Goal: Information Seeking & Learning: Learn about a topic

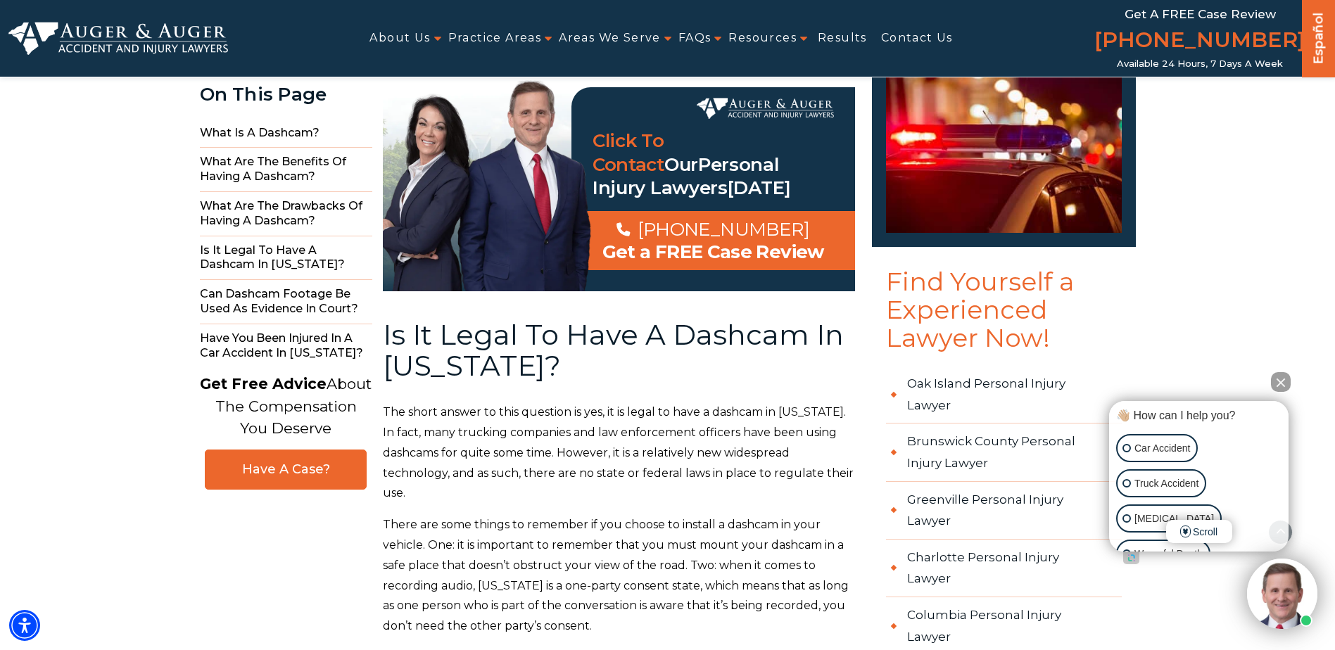
scroll to position [2392, 0]
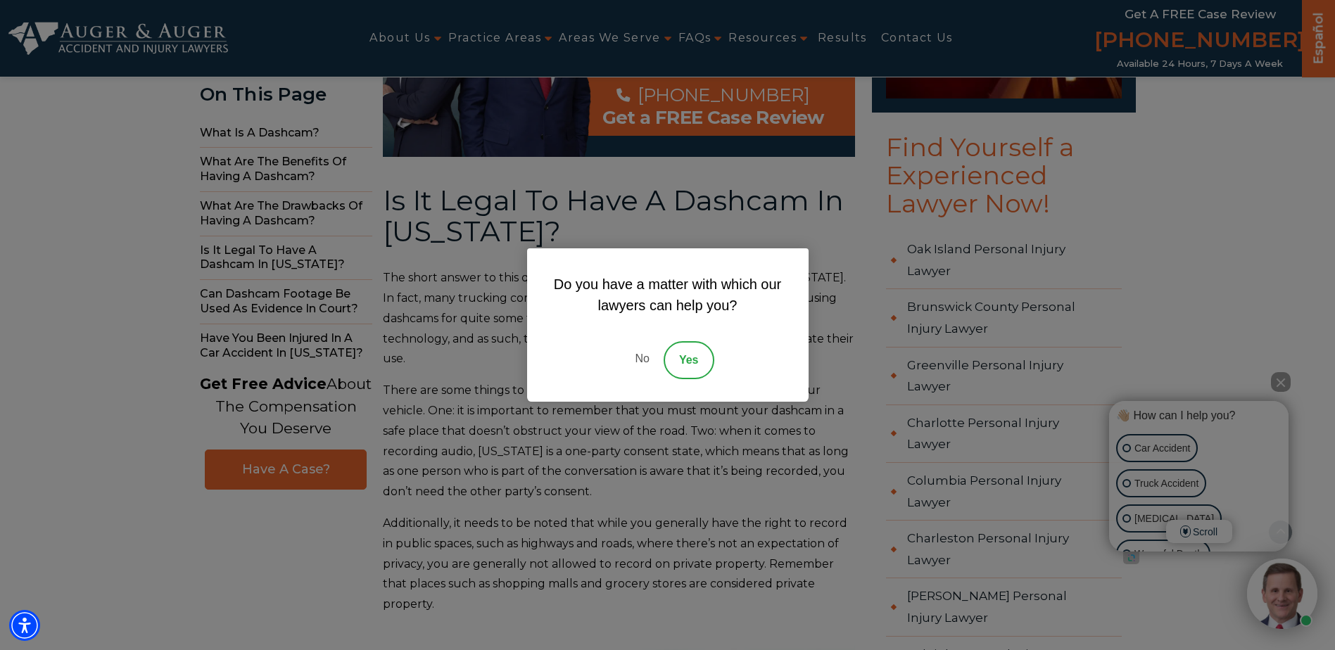
click at [642, 358] on link "No" at bounding box center [642, 360] width 42 height 38
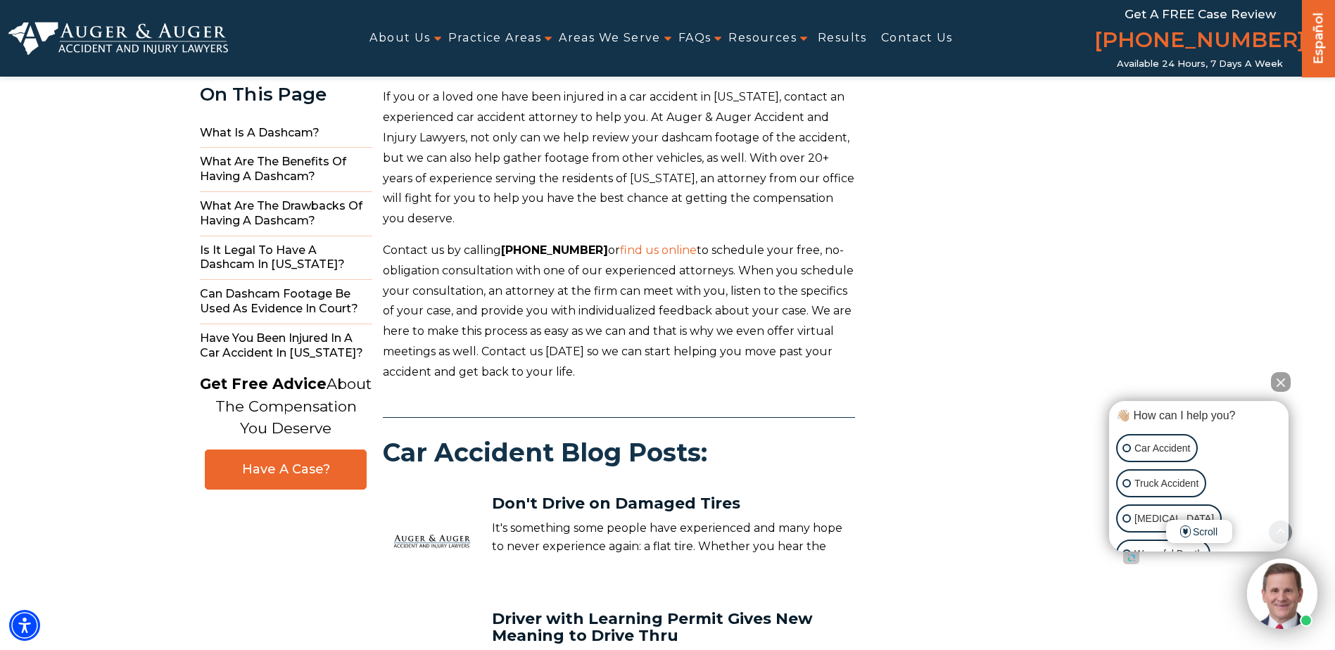
scroll to position [3588, 0]
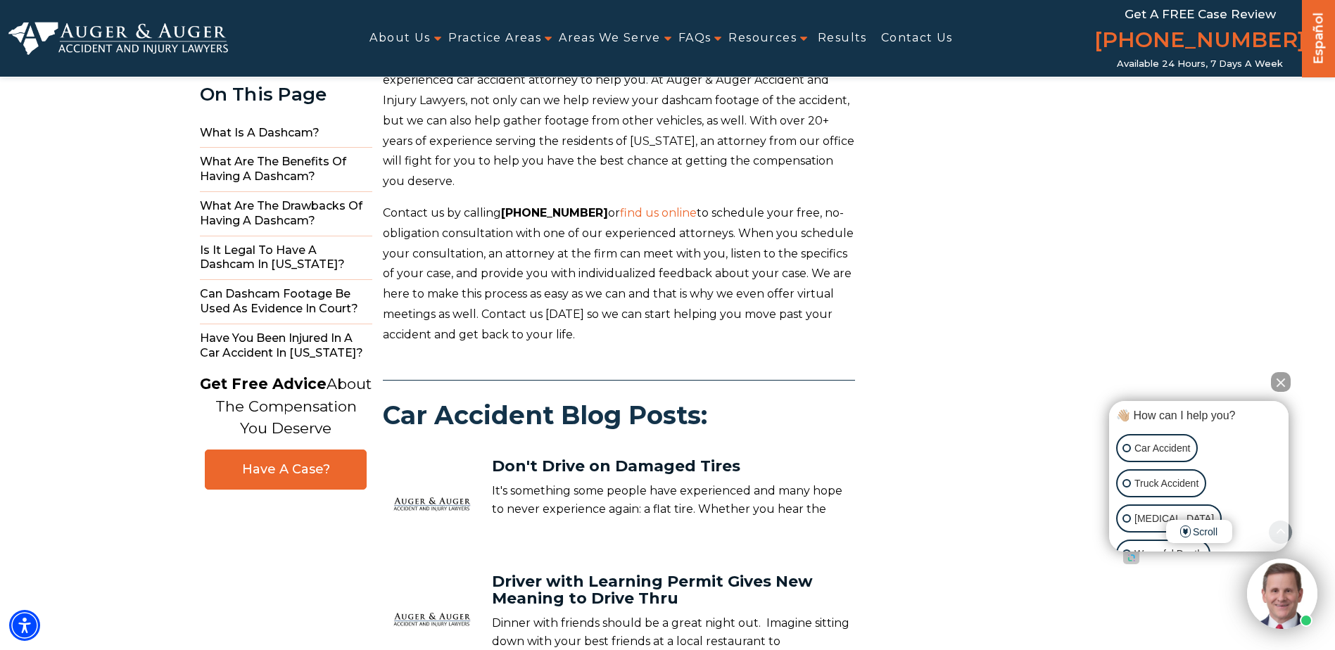
click at [1277, 383] on button "Close Intaker Chat Widget" at bounding box center [1281, 382] width 20 height 20
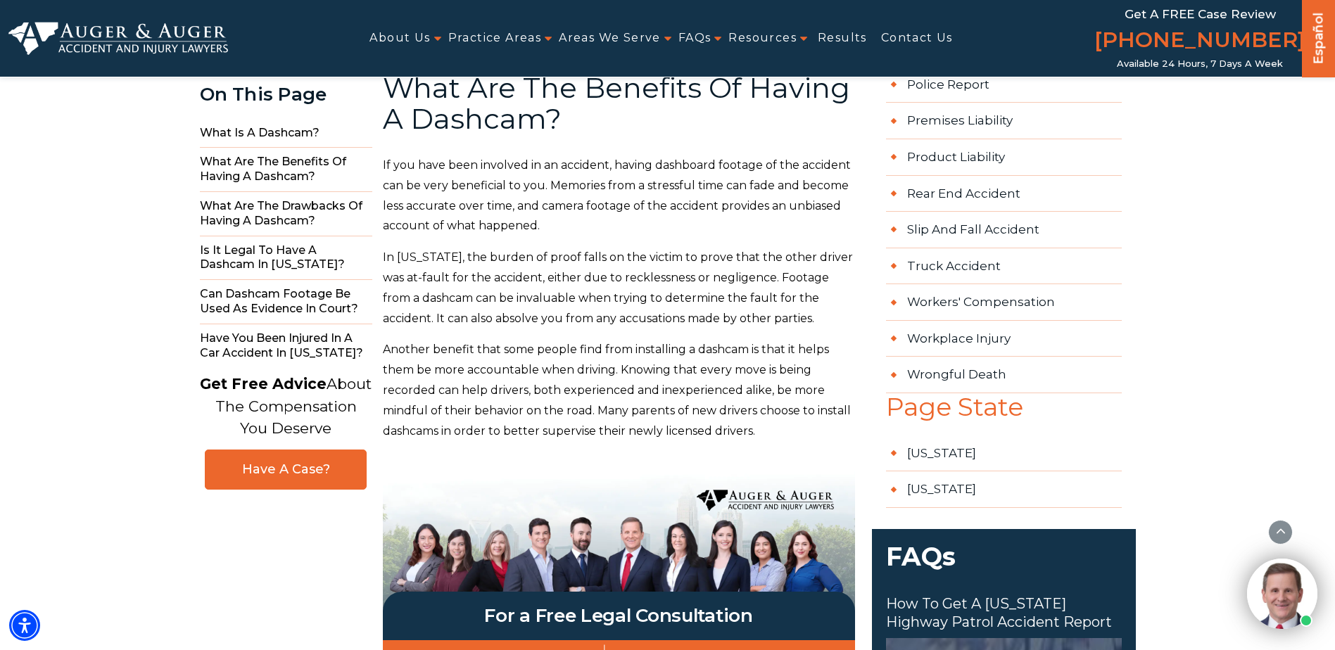
scroll to position [985, 0]
